Goal: Task Accomplishment & Management: Manage account settings

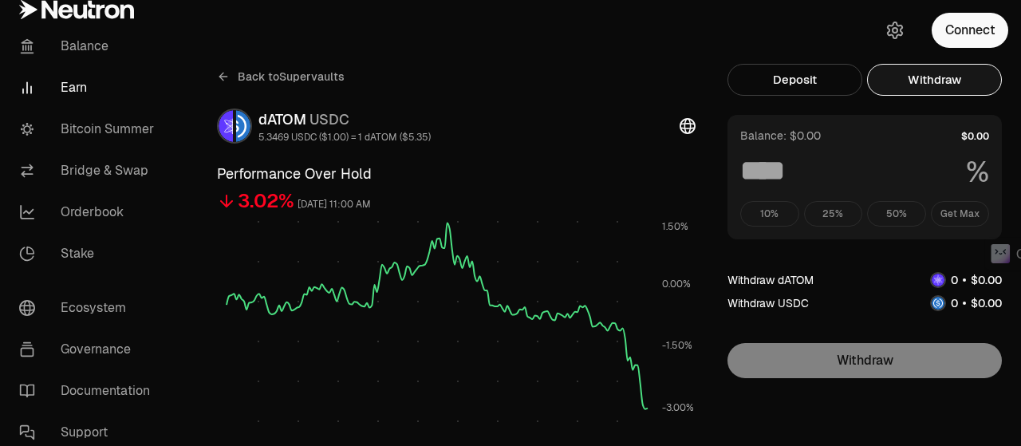
click at [977, 30] on button "Connect" at bounding box center [970, 30] width 77 height 35
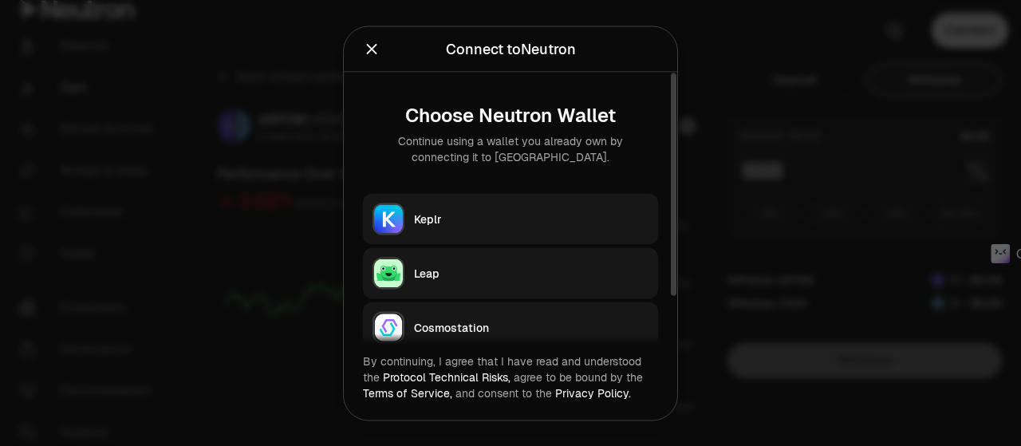
click at [543, 217] on div "Keplr" at bounding box center [531, 219] width 234 height 16
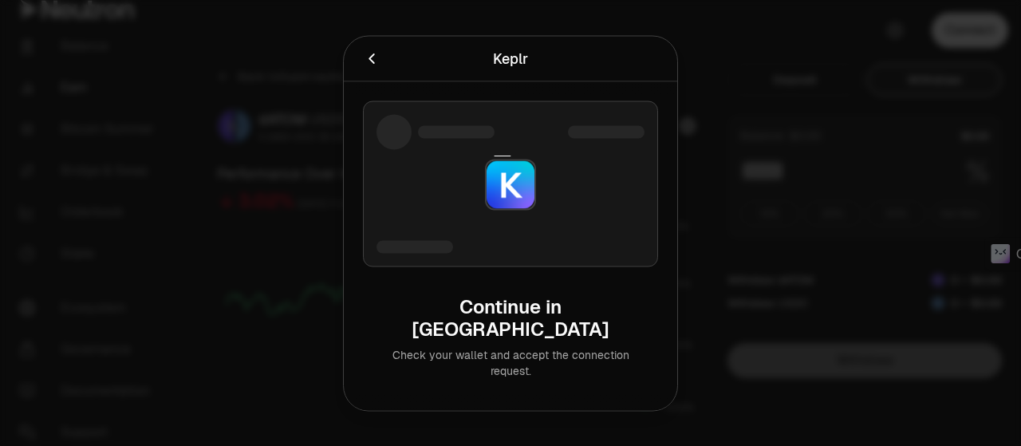
click at [875, 86] on div at bounding box center [510, 223] width 1021 height 446
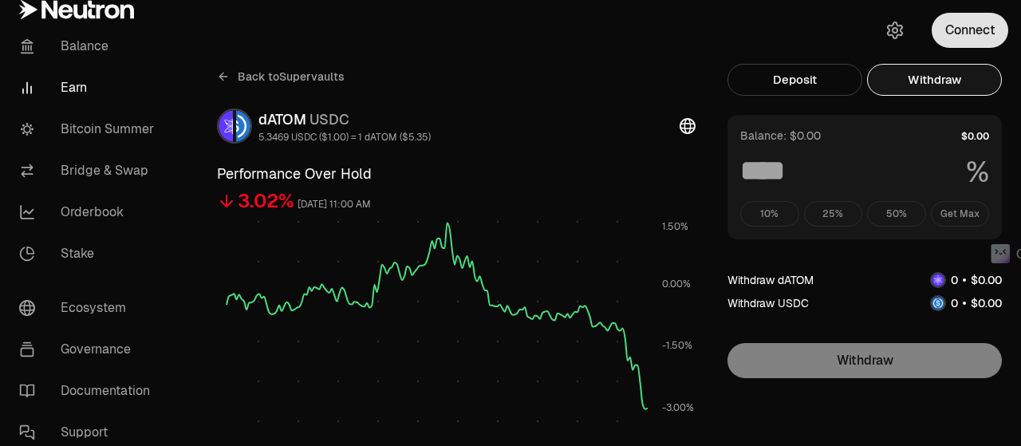
click at [946, 30] on button "Connect" at bounding box center [970, 30] width 77 height 35
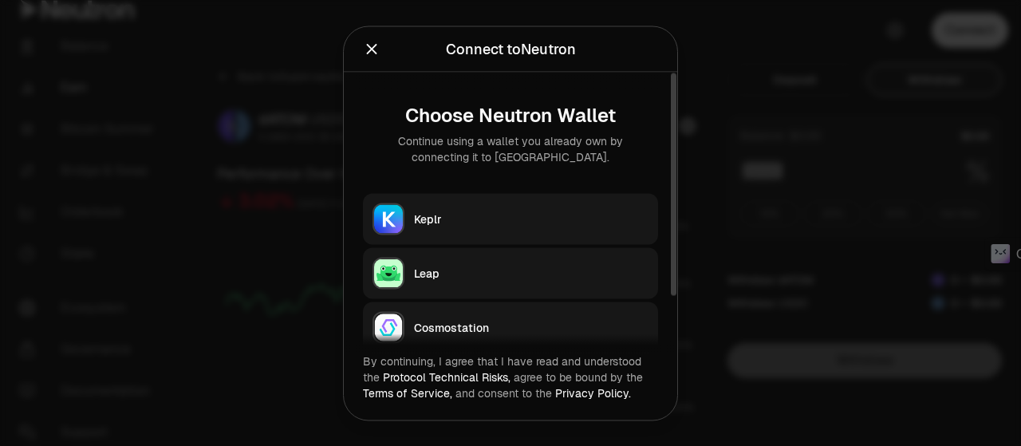
click at [416, 219] on div "Keplr" at bounding box center [531, 219] width 234 height 16
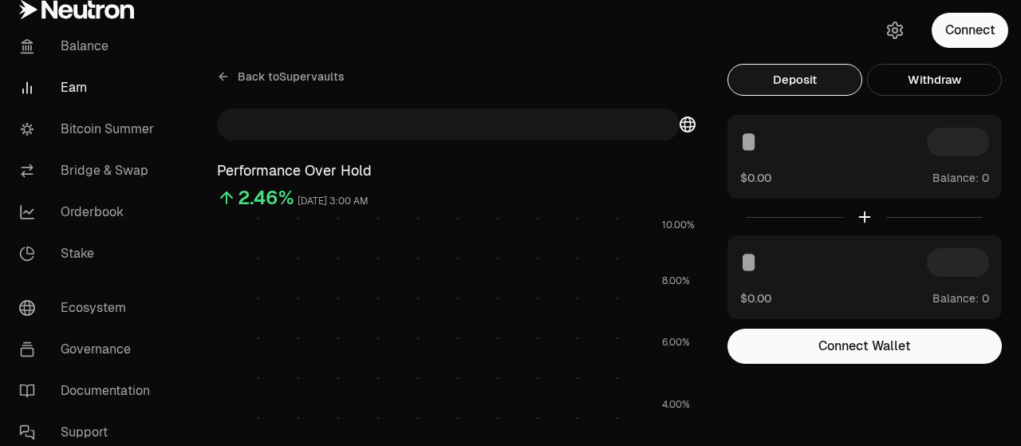
click at [981, 35] on button "Connect" at bounding box center [970, 30] width 77 height 35
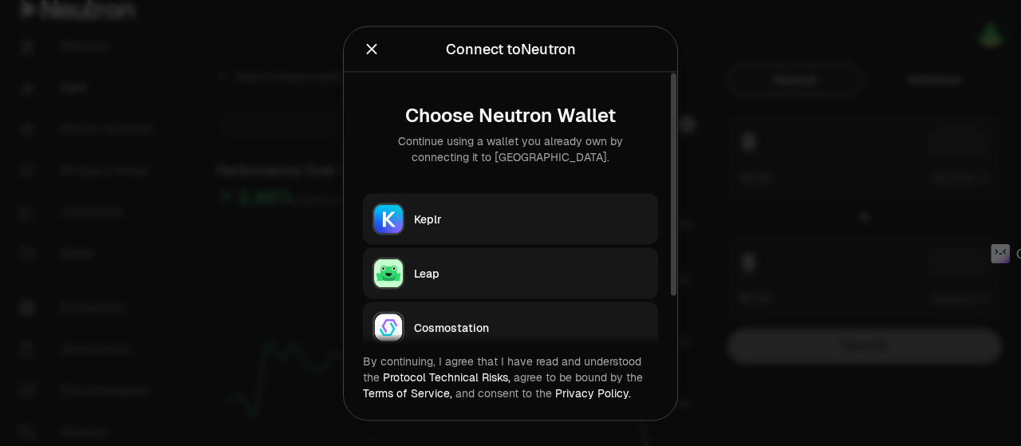
click at [442, 216] on div "Keplr" at bounding box center [531, 219] width 234 height 16
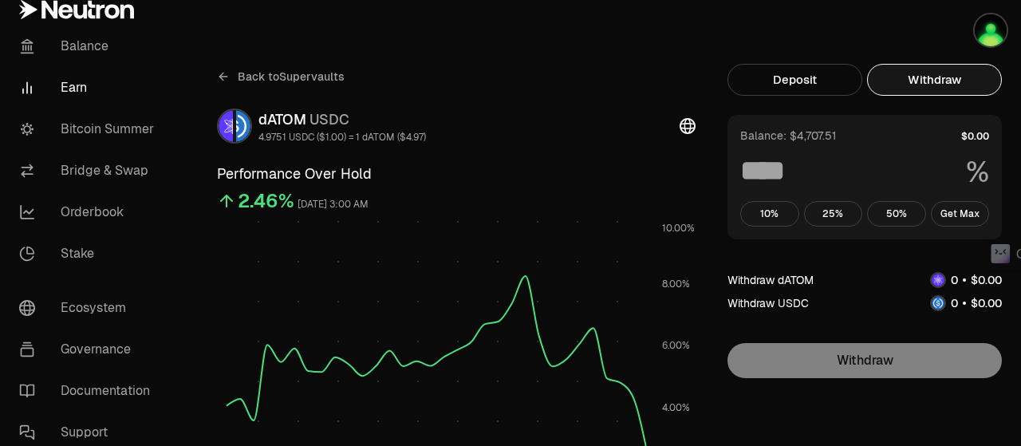
click at [947, 74] on button "Withdraw" at bounding box center [934, 80] width 135 height 32
click at [951, 212] on button "Get Max" at bounding box center [960, 214] width 59 height 26
type input "***"
click at [929, 75] on button "Withdraw" at bounding box center [934, 80] width 135 height 32
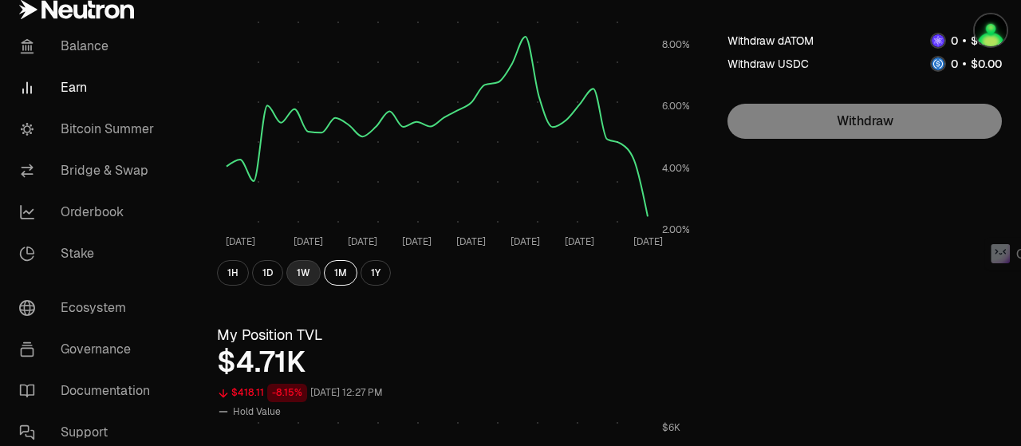
click at [291, 271] on button "1W" at bounding box center [303, 273] width 34 height 26
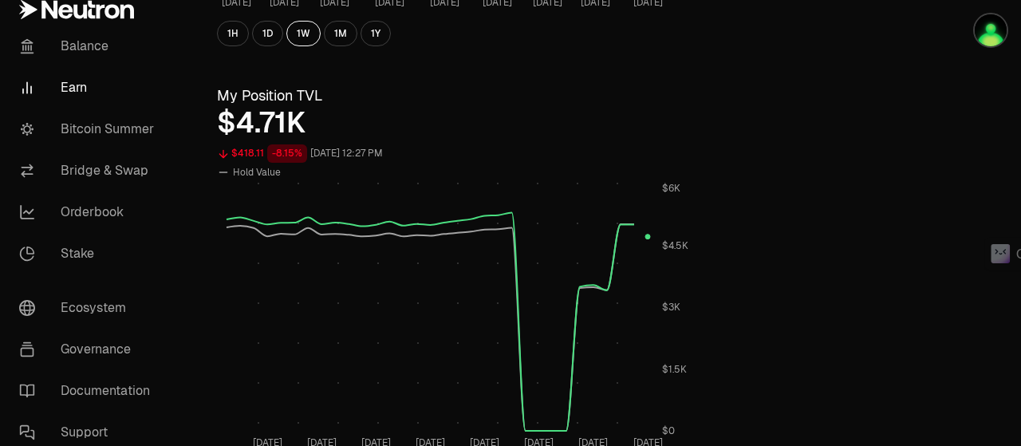
scroll to position [718, 0]
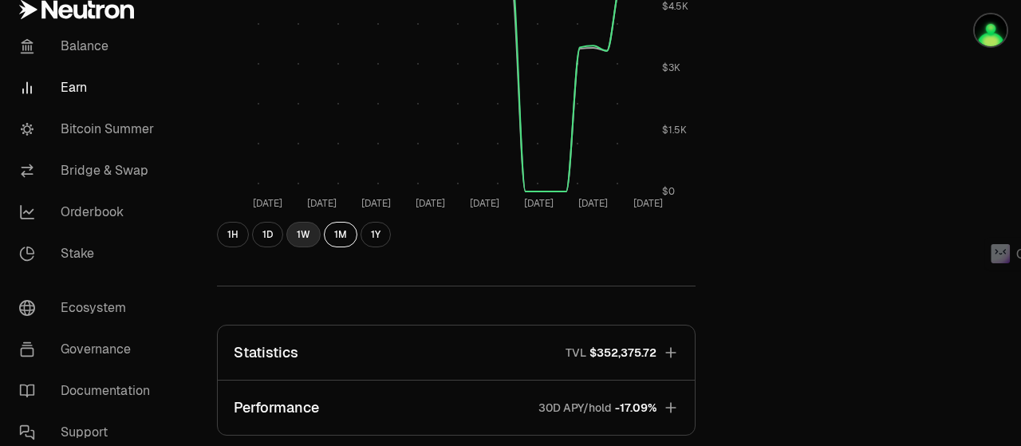
click at [310, 231] on button "1W" at bounding box center [303, 235] width 34 height 26
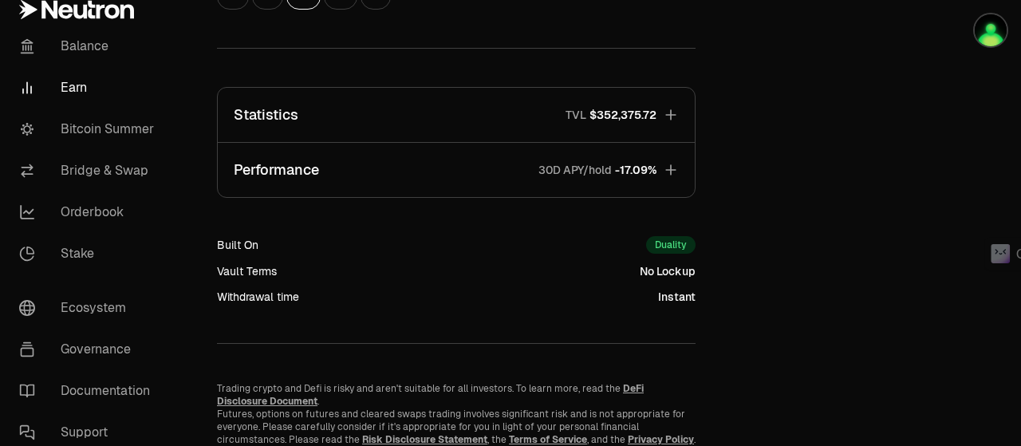
scroll to position [957, 0]
click at [672, 114] on icon "button" at bounding box center [671, 113] width 16 height 16
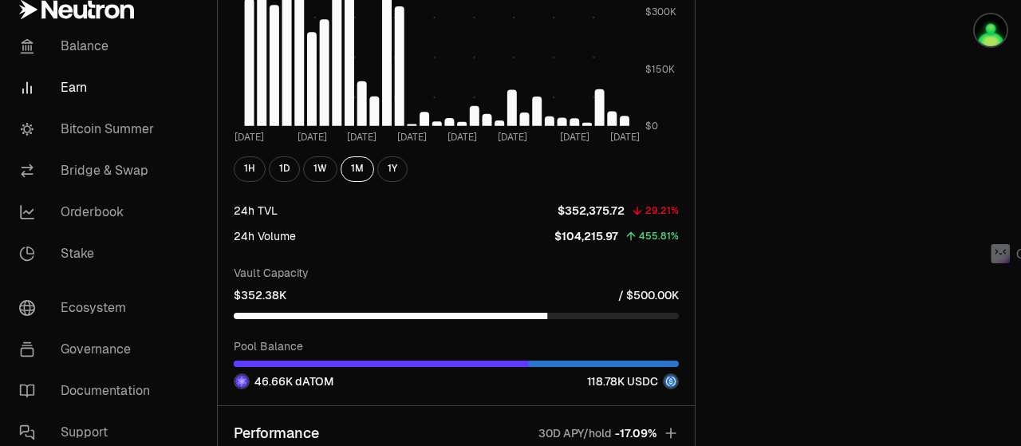
scroll to position [1914, 0]
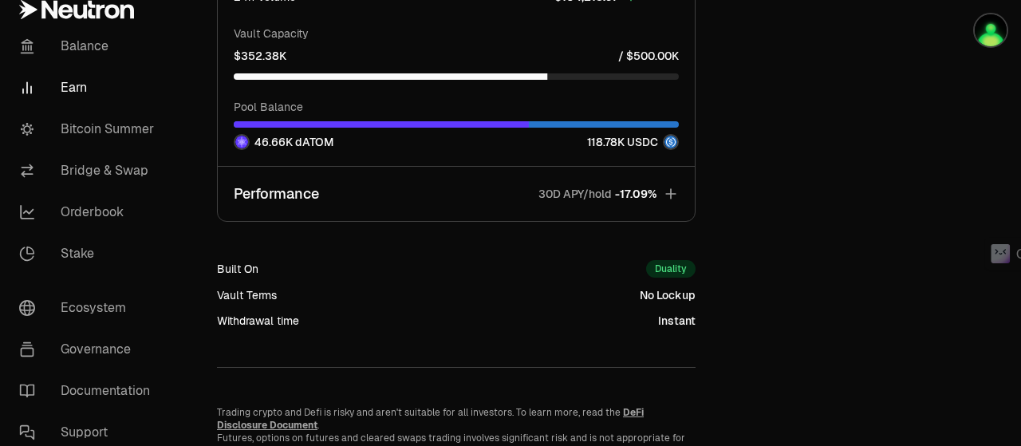
click at [676, 195] on icon "button" at bounding box center [671, 194] width 16 height 16
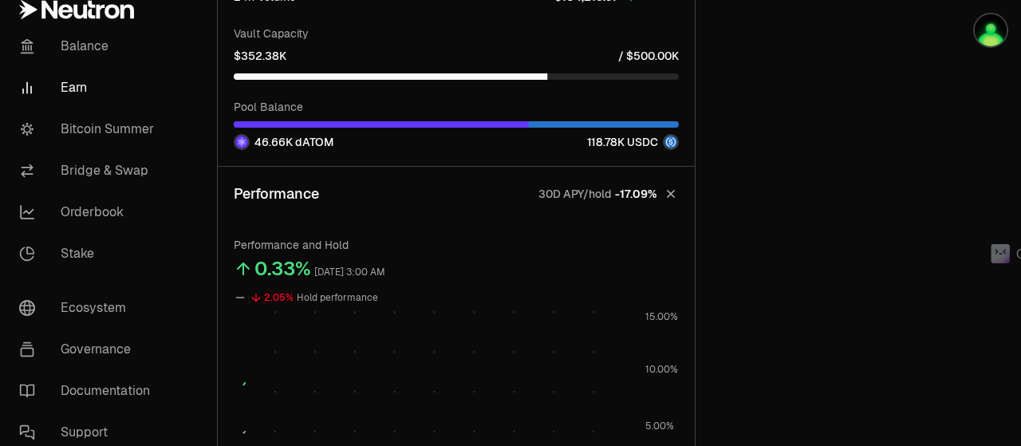
scroll to position [1133, 0]
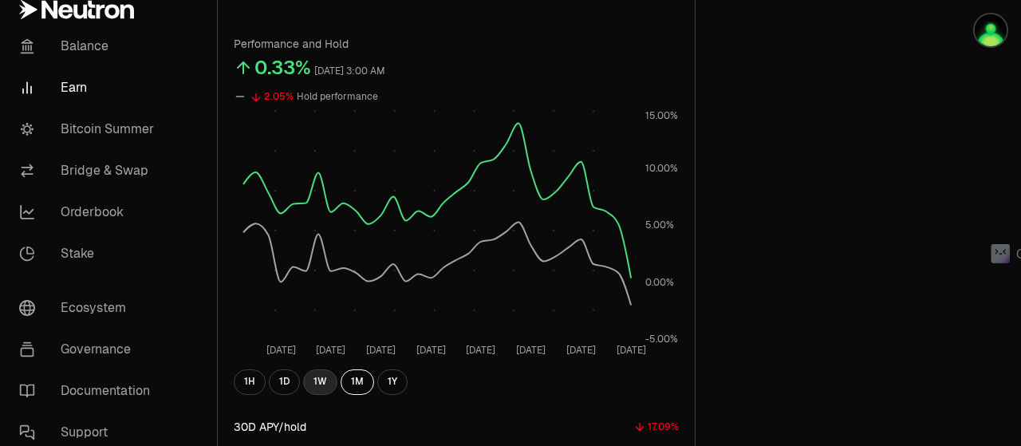
click at [319, 384] on button "1W" at bounding box center [320, 382] width 34 height 26
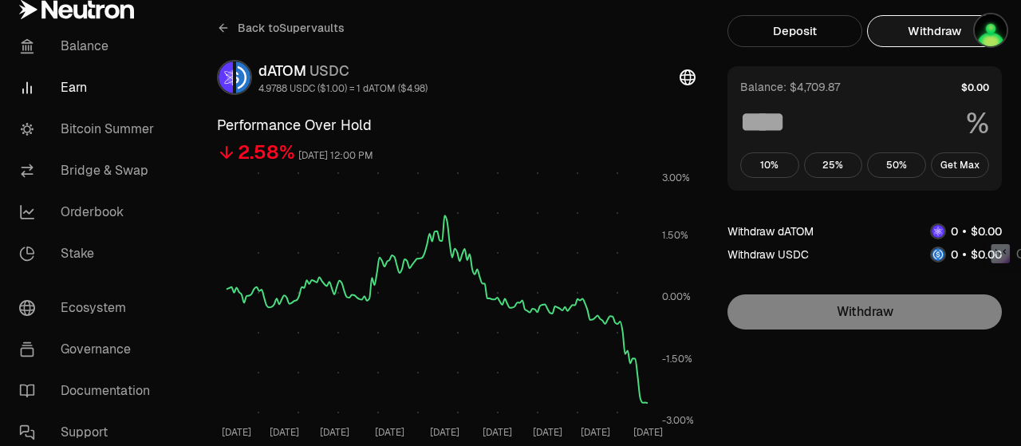
scroll to position [0, 0]
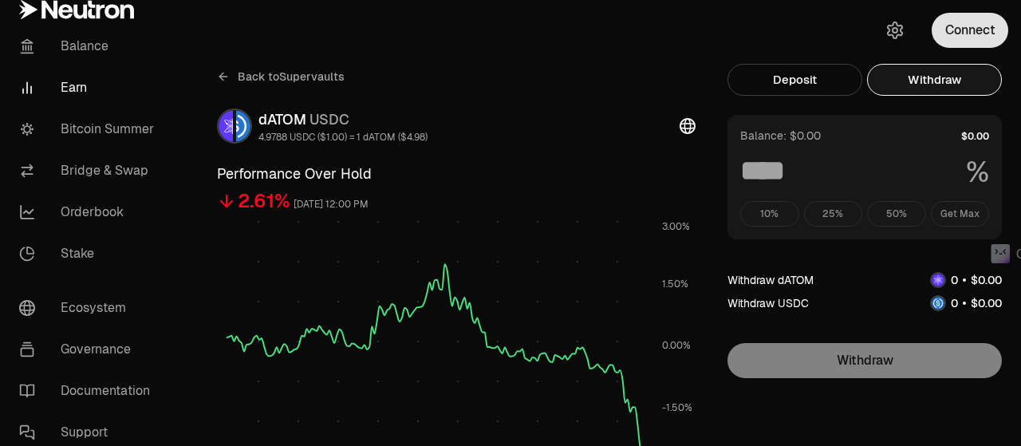
click at [967, 25] on button "Connect" at bounding box center [970, 30] width 77 height 35
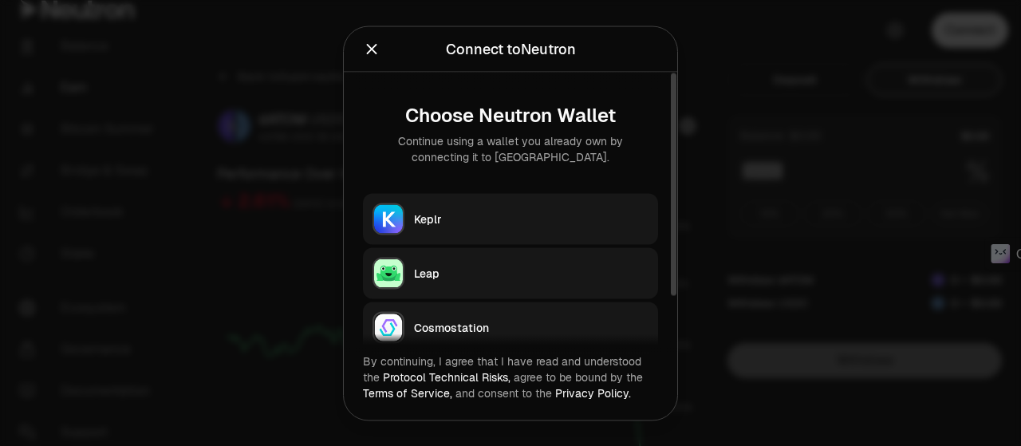
click at [527, 228] on button "Keplr" at bounding box center [510, 218] width 295 height 51
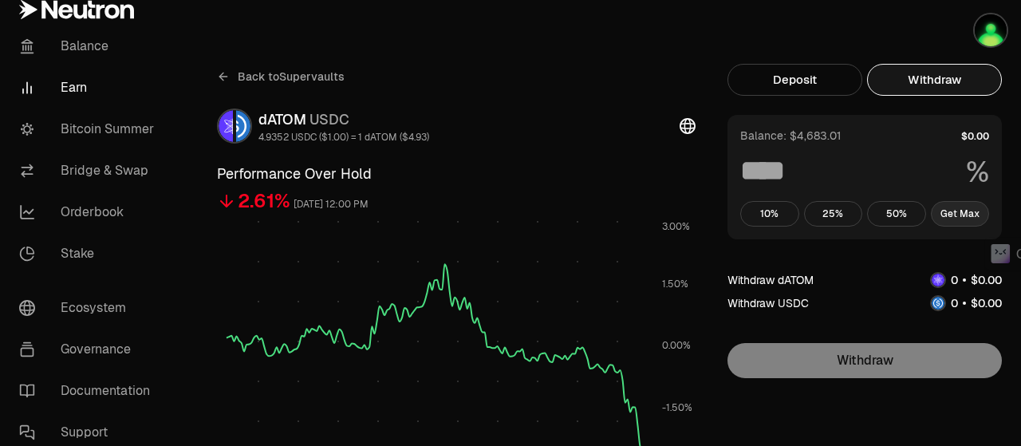
click at [967, 208] on button "Get Max" at bounding box center [960, 214] width 59 height 26
type input "***"
